Goal: Consume media (video, audio)

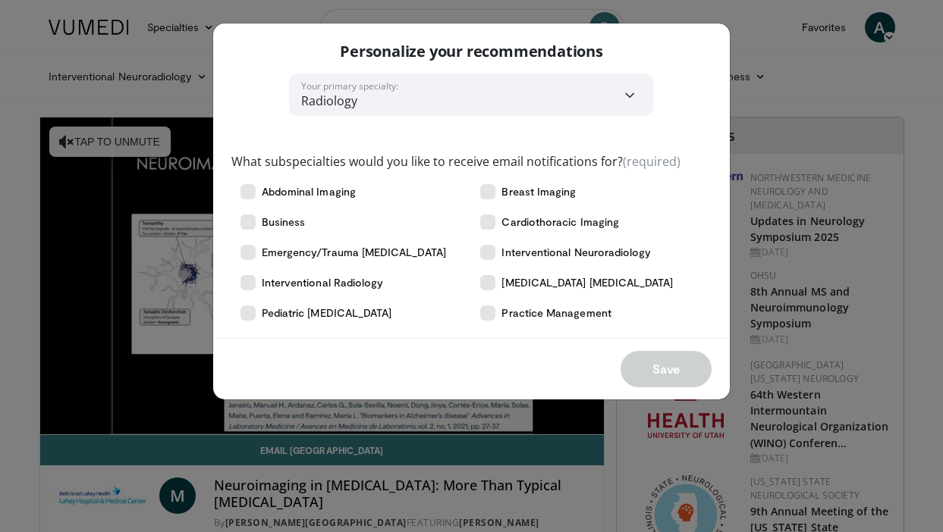
click at [176, 45] on div "**********" at bounding box center [471, 266] width 943 height 532
click at [684, 370] on div "Save" at bounding box center [471, 368] width 517 height 61
click at [493, 284] on icon at bounding box center [487, 282] width 15 height 15
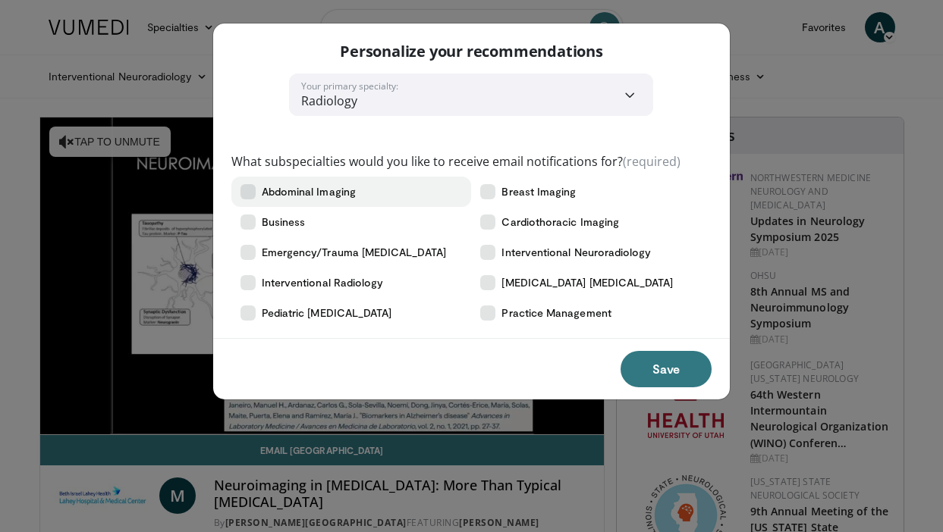
click at [252, 196] on icon at bounding box center [247, 191] width 15 height 15
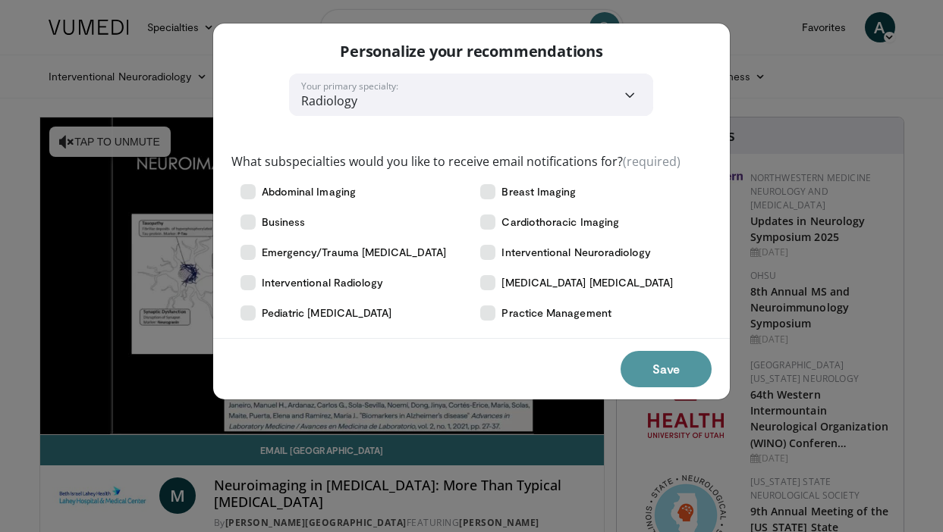
click at [667, 375] on button "Save" at bounding box center [665, 369] width 91 height 36
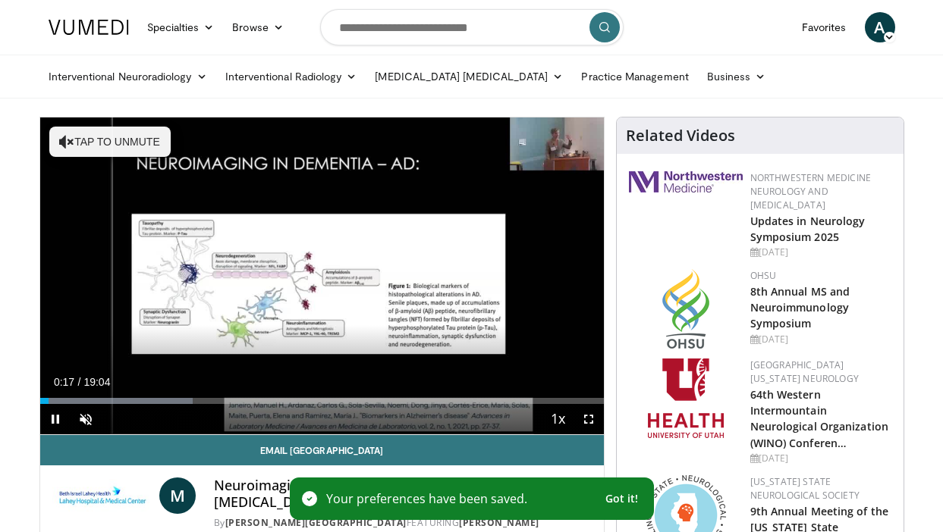
click at [58, 422] on span "Video Player" at bounding box center [55, 419] width 30 height 30
